Goal: Task Accomplishment & Management: Manage account settings

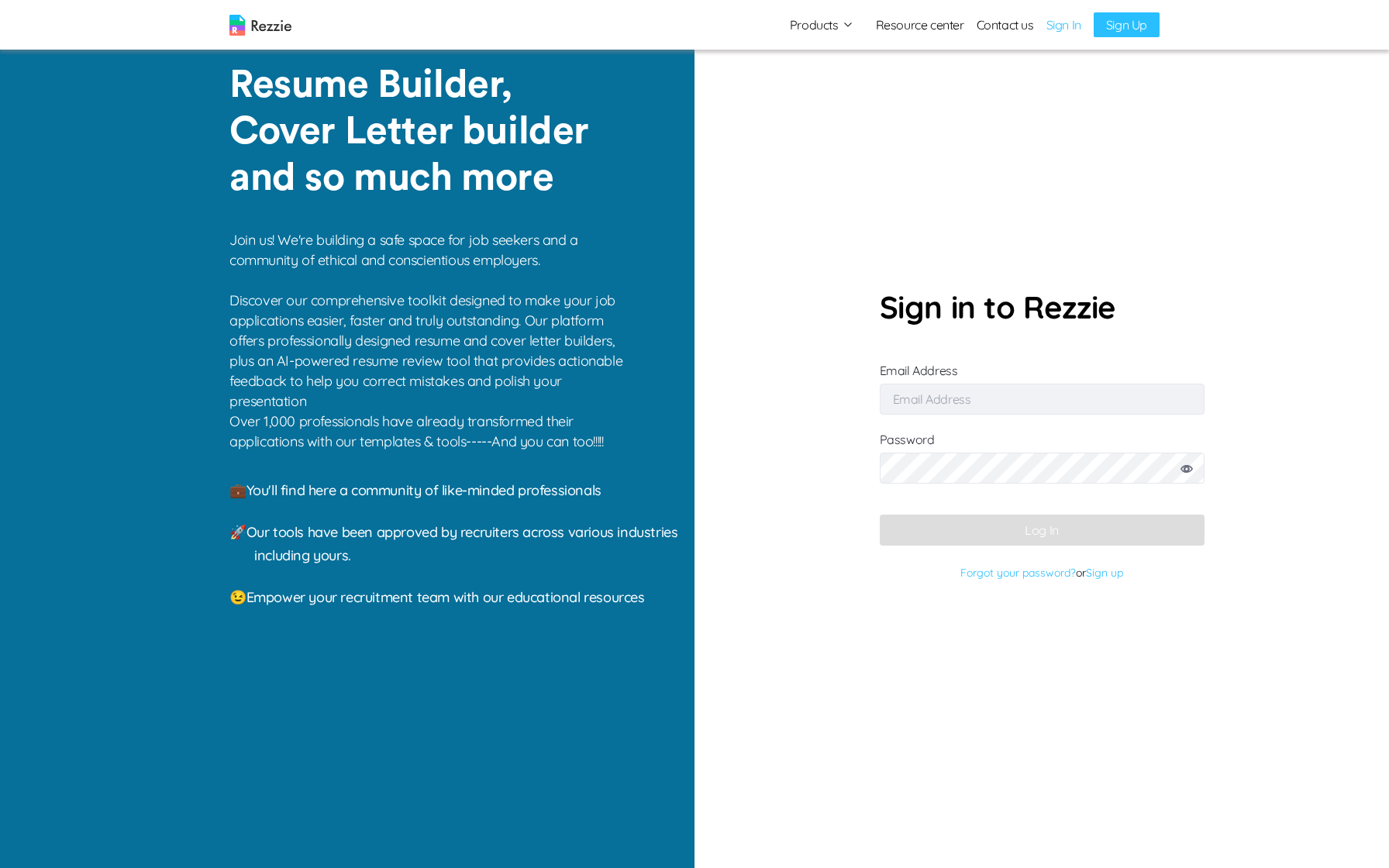
type input "[EMAIL_ADDRESS][DOMAIN_NAME]"
click at [1188, 465] on icon at bounding box center [1186, 468] width 13 height 8
click at [1062, 537] on button "Log In" at bounding box center [1042, 530] width 325 height 31
